Goal: Information Seeking & Learning: Learn about a topic

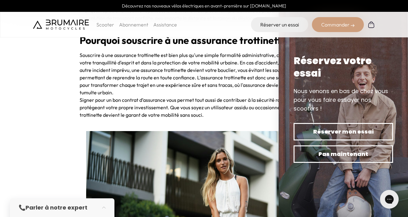
scroll to position [292, 0]
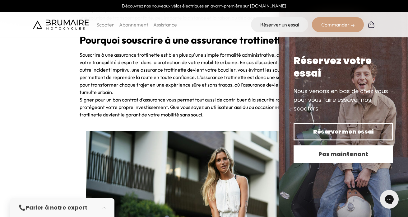
click at [344, 154] on span "Pas maintenant" at bounding box center [343, 154] width 78 height 9
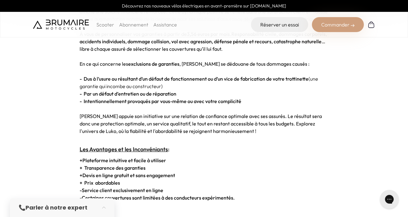
scroll to position [1075, 0]
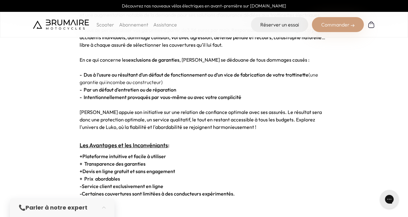
click at [107, 72] on strong "- Dus à l’usure ou résultant d’un défaut de fonctionnement ou d’un vice de fabr…" at bounding box center [194, 75] width 229 height 6
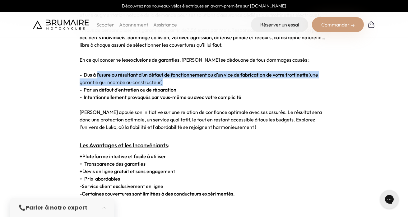
drag, startPoint x: 107, startPoint y: 68, endPoint x: 226, endPoint y: 77, distance: 118.8
click at [226, 77] on p "- Dus à l’usure ou résultant d’un défaut de fonctionnement ou d’un vice de fabr…" at bounding box center [204, 78] width 249 height 15
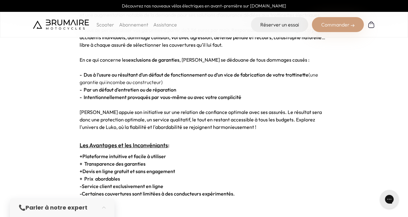
click at [185, 86] on p "- Par un défaut d’entretien ou de réparation" at bounding box center [204, 89] width 249 height 7
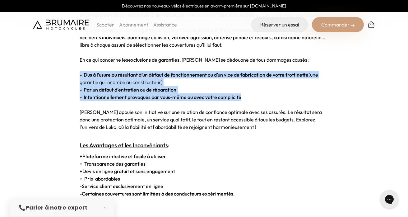
drag, startPoint x: 261, startPoint y: 90, endPoint x: 187, endPoint y: 63, distance: 78.9
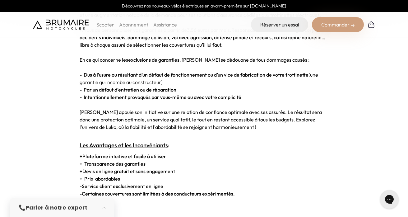
click at [169, 117] on span "[PERSON_NAME] appuie son initiative sur une relation de confiance optimale avec…" at bounding box center [201, 119] width 242 height 21
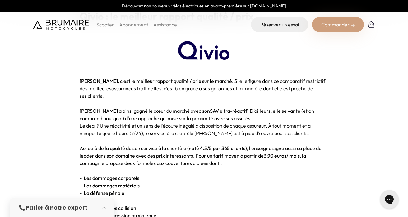
scroll to position [603, 0]
drag, startPoint x: 236, startPoint y: 53, endPoint x: 167, endPoint y: 52, distance: 69.0
click at [167, 52] on b at bounding box center [204, 51] width 249 height 25
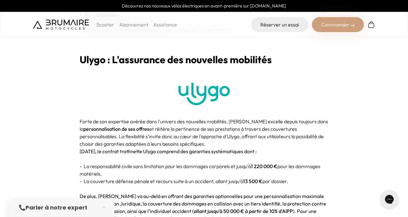
scroll to position [1225, 0]
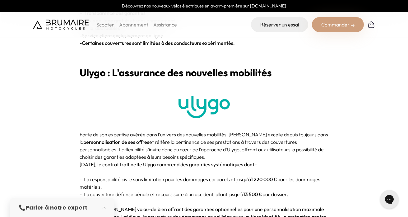
click at [197, 101] on img at bounding box center [203, 107] width 51 height 22
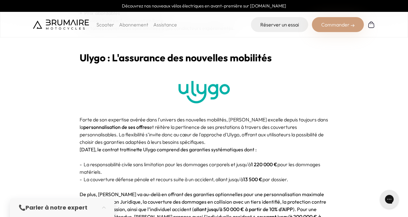
scroll to position [1250, 0]
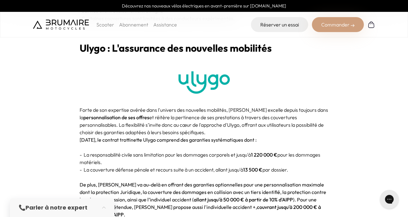
click at [231, 106] on p "Forte de son expertise avérée dans l'univers des nouvelles mobilités, [PERSON_N…" at bounding box center [204, 121] width 249 height 30
